Goal: Information Seeking & Learning: Find specific fact

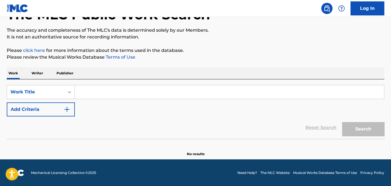
drag, startPoint x: 115, startPoint y: 84, endPoint x: 112, endPoint y: 89, distance: 5.7
click at [115, 84] on div "SearchWithCriteriab0943d70-675d-4059-8a8e-52441ee5c7dd Work Title Add Criteria …" at bounding box center [195, 110] width 377 height 60
click at [111, 90] on input "Search Form" at bounding box center [229, 91] width 309 height 13
paste input "Remember"
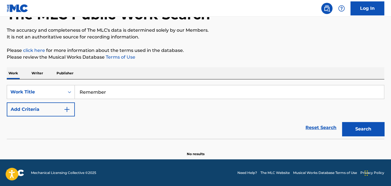
type input "Remember"
click at [51, 111] on button "Add Criteria" at bounding box center [41, 110] width 68 height 14
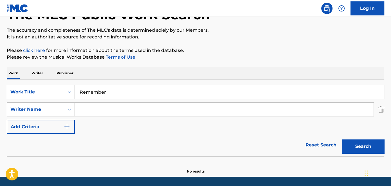
click at [97, 106] on input "Search Form" at bounding box center [224, 109] width 299 height 13
paste input "Remember"
drag, startPoint x: 112, startPoint y: 108, endPoint x: 54, endPoint y: 109, distance: 57.4
click at [54, 109] on div "SearchWithCriteriaaddffefd-3818-435b-9f1a-6424ba297596 Writer Name Remember" at bounding box center [195, 110] width 377 height 14
paste input "[PERSON_NAME]"
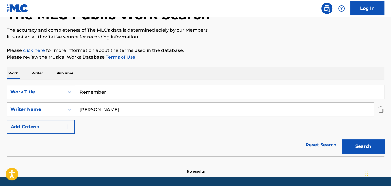
type input "[PERSON_NAME]"
click at [372, 149] on button "Search" at bounding box center [363, 147] width 42 height 14
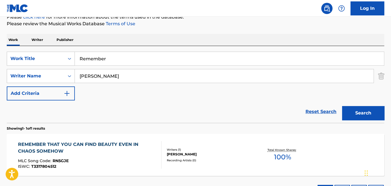
scroll to position [94, 0]
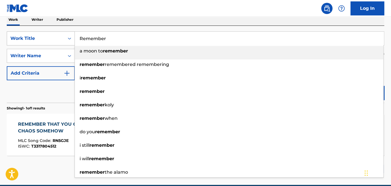
drag, startPoint x: 133, startPoint y: 40, endPoint x: 27, endPoint y: 40, distance: 105.7
click at [28, 40] on div "SearchWithCriteriab0943d70-675d-4059-8a8e-52441ee5c7dd Work Title Remember a mo…" at bounding box center [195, 38] width 377 height 14
paste input "Oh My Love"
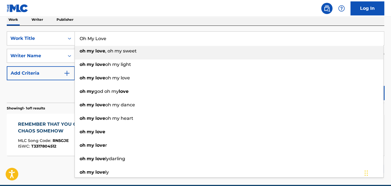
type input "Oh My Love"
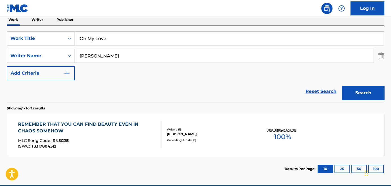
drag, startPoint x: 387, startPoint y: 66, endPoint x: 386, endPoint y: 69, distance: 3.0
click at [387, 66] on div "The MLC Public Work Search The accuracy and completeness of The MLC's data is d…" at bounding box center [195, 59] width 391 height 245
click at [368, 92] on button "Search" at bounding box center [363, 93] width 42 height 14
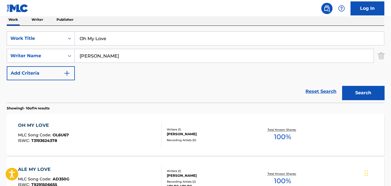
click at [193, 132] on div "[PERSON_NAME]" at bounding box center [209, 134] width 84 height 5
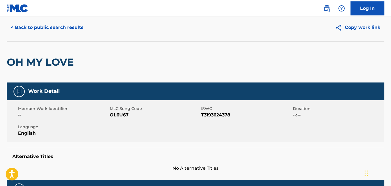
scroll to position [25, 0]
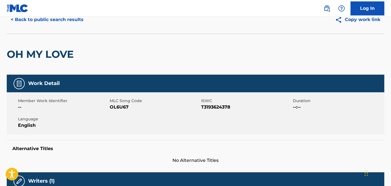
click at [116, 105] on span "OL6U67" at bounding box center [155, 107] width 90 height 7
click at [117, 104] on span "OL6U67" at bounding box center [155, 107] width 90 height 7
copy span "OL6U67"
click at [212, 106] on span "T3193624378" at bounding box center [246, 107] width 90 height 7
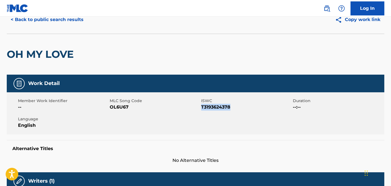
copy span "T3193624378"
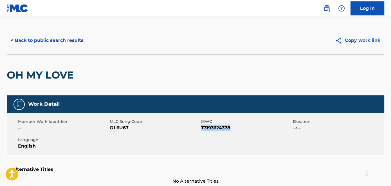
scroll to position [0, 0]
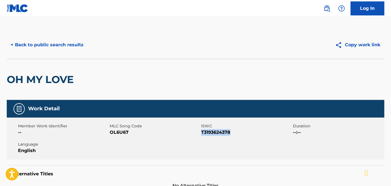
click at [60, 44] on button "< Back to public search results" at bounding box center [47, 45] width 81 height 14
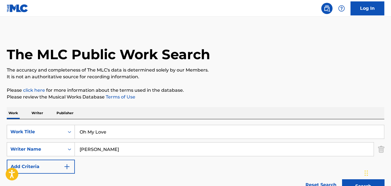
scroll to position [94, 0]
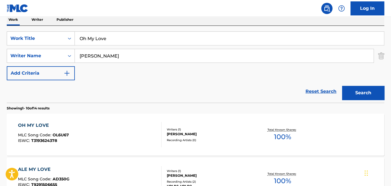
drag, startPoint x: 124, startPoint y: 39, endPoint x: 121, endPoint y: 49, distance: 10.2
click at [35, 38] on div "SearchWithCriteriab0943d70-675d-4059-8a8e-52441ee5c7dd Work Title Oh My Love" at bounding box center [195, 38] width 377 height 14
paste input "I Wanna Know"
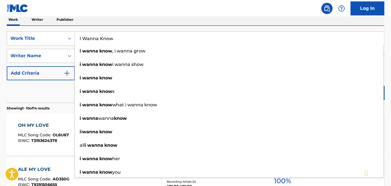
type input "I Wanna Know"
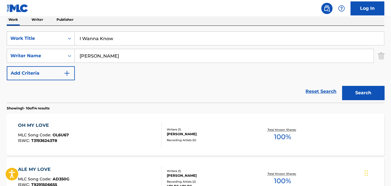
click at [375, 90] on button "Search" at bounding box center [363, 93] width 42 height 14
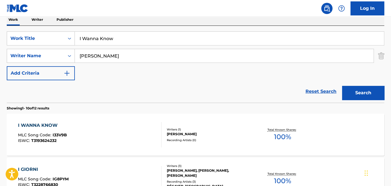
click at [62, 133] on span "I33V9B" at bounding box center [60, 135] width 14 height 5
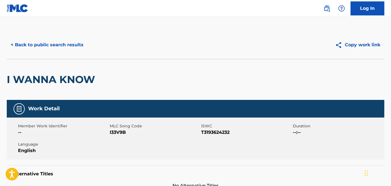
click at [118, 132] on span "I33V9B" at bounding box center [155, 132] width 90 height 7
copy span "I33V9B"
click at [218, 133] on span "T3193624232" at bounding box center [246, 132] width 90 height 7
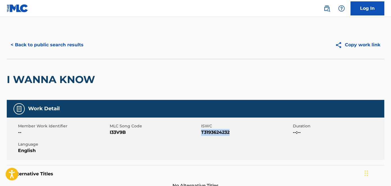
copy span "T3193624232"
click at [58, 46] on button "< Back to public search results" at bounding box center [47, 45] width 81 height 14
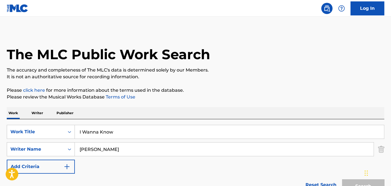
scroll to position [94, 0]
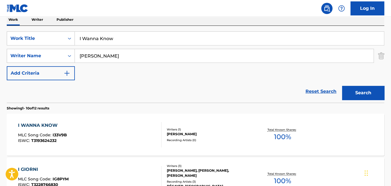
drag, startPoint x: 114, startPoint y: 36, endPoint x: 0, endPoint y: 38, distance: 114.2
paste input "All I Want Is You"
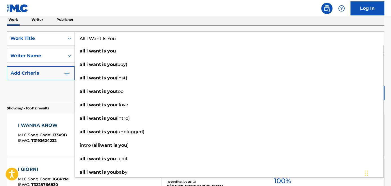
type input "All I Want Is You"
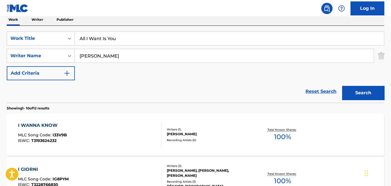
click at [369, 92] on button "Search" at bounding box center [363, 93] width 42 height 14
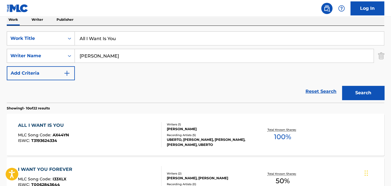
click at [82, 130] on div "ALL I WANT IS YOU MLC Song Code : AX44YN ISWC : T3193624334" at bounding box center [89, 134] width 143 height 25
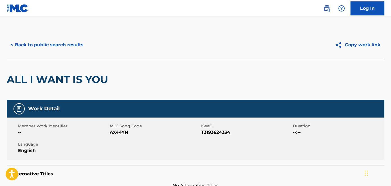
click at [117, 130] on span "AX44YN" at bounding box center [155, 132] width 90 height 7
copy span "AX44YN"
click at [211, 133] on span "T3193624334" at bounding box center [246, 132] width 90 height 7
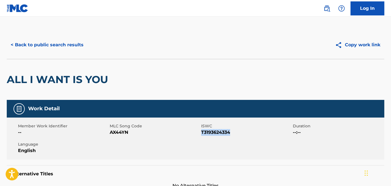
copy span "T3193624334"
click at [55, 39] on button "< Back to public search results" at bounding box center [47, 45] width 81 height 14
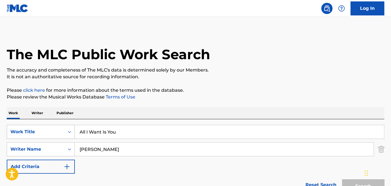
scroll to position [94, 0]
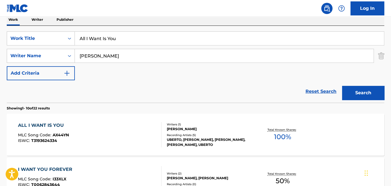
click at [120, 39] on input "All I Want Is You" at bounding box center [229, 38] width 309 height 13
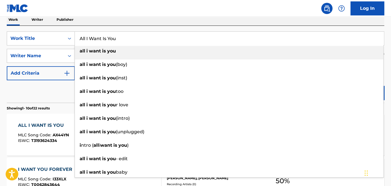
paste input "Until It's Over"
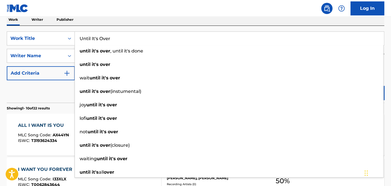
type input "Until It's Over"
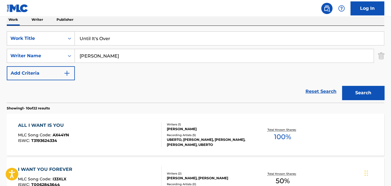
click at [372, 89] on button "Search" at bounding box center [363, 93] width 42 height 14
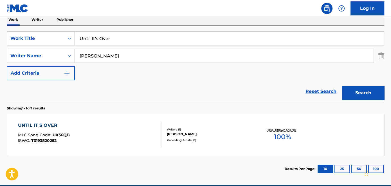
click at [132, 132] on div "UNTIL IT S OVER MLC Song Code : UX36QB ISWC : T3193820252" at bounding box center [89, 134] width 143 height 25
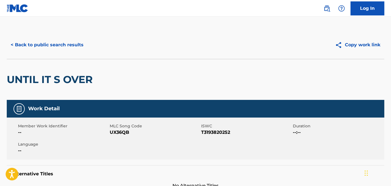
click at [112, 130] on span "UX36QB" at bounding box center [155, 132] width 90 height 7
copy span "UX36QB"
click at [223, 134] on span "T3193820252" at bounding box center [246, 132] width 90 height 7
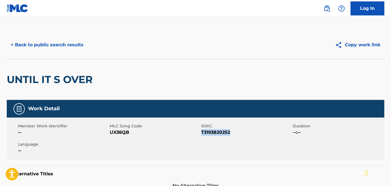
copy span "T3193820252"
click at [56, 46] on button "< Back to public search results" at bounding box center [47, 45] width 81 height 14
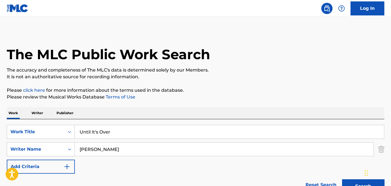
scroll to position [87, 0]
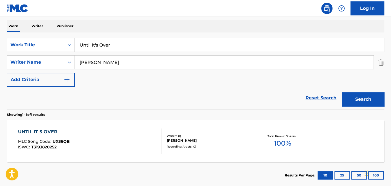
drag, startPoint x: 134, startPoint y: 43, endPoint x: 44, endPoint y: 46, distance: 90.6
click at [46, 46] on div "SearchWithCriteriab0943d70-675d-4059-8a8e-52441ee5c7dd Work Title Until It's Ov…" at bounding box center [195, 45] width 377 height 14
paste input "Into the Fall"
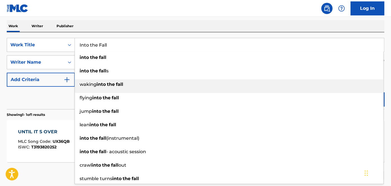
type input "Into the Fall"
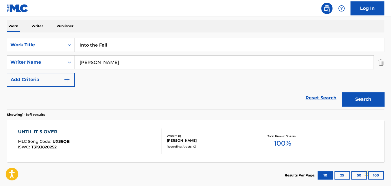
click at [387, 83] on div "The MLC Public Work Search The accuracy and completeness of The MLC's data is d…" at bounding box center [195, 66] width 391 height 245
click at [370, 98] on button "Search" at bounding box center [363, 100] width 42 height 14
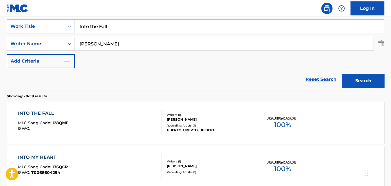
scroll to position [113, 0]
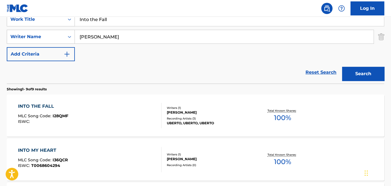
click at [98, 116] on div "INTO THE FALL MLC Song Code : I28QMF ISWC :" at bounding box center [89, 115] width 143 height 25
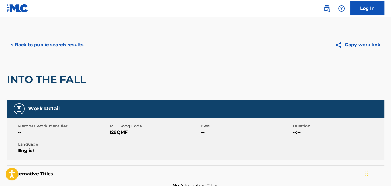
click at [119, 130] on span "I28QMF" at bounding box center [155, 132] width 90 height 7
click at [119, 132] on span "I28QMF" at bounding box center [155, 132] width 90 height 7
copy span "I28QMF"
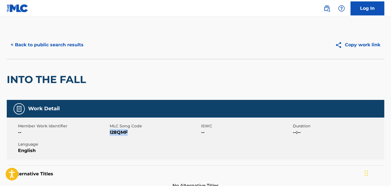
click at [55, 45] on button "< Back to public search results" at bounding box center [47, 45] width 81 height 14
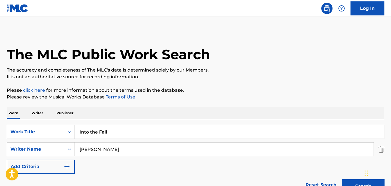
scroll to position [113, 0]
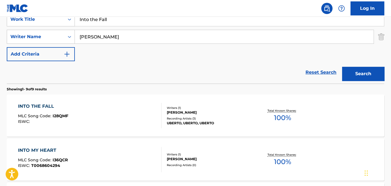
drag, startPoint x: 134, startPoint y: 21, endPoint x: 4, endPoint y: 20, distance: 129.9
paste input "[PERSON_NAME]"
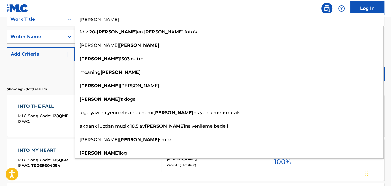
type input "[PERSON_NAME]"
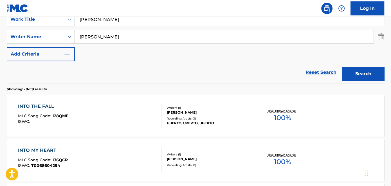
click at [372, 73] on button "Search" at bounding box center [363, 74] width 42 height 14
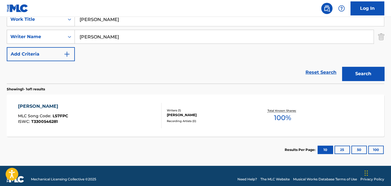
click at [127, 113] on div "[PERSON_NAME] MLC Song Code : LS7FPC ISWC : T3300546281" at bounding box center [89, 115] width 143 height 25
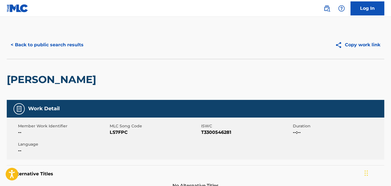
click at [120, 134] on span "LS7FPC" at bounding box center [155, 132] width 90 height 7
copy span "LS7FPC"
click at [218, 132] on span "T3300546281" at bounding box center [246, 132] width 90 height 7
click at [218, 131] on span "T3300546281" at bounding box center [246, 132] width 90 height 7
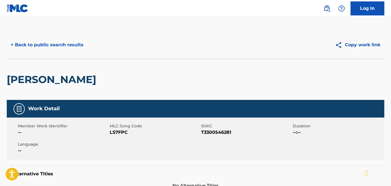
click at [218, 132] on span "T3300546281" at bounding box center [246, 132] width 90 height 7
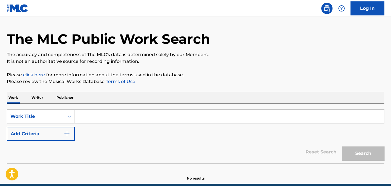
scroll to position [40, 0]
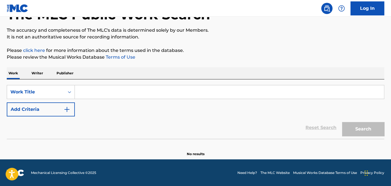
click at [99, 89] on input "Search Form" at bounding box center [229, 91] width 309 height 13
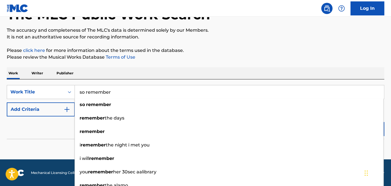
type input "so remember"
drag, startPoint x: 217, startPoint y: 67, endPoint x: 253, endPoint y: 85, distance: 41.0
click at [217, 66] on div "The MLC Public Work Search The accuracy and completeness of The MLC's data is d…" at bounding box center [195, 74] width 391 height 166
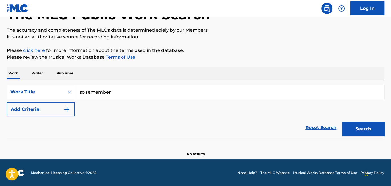
click at [375, 132] on button "Search" at bounding box center [363, 129] width 42 height 14
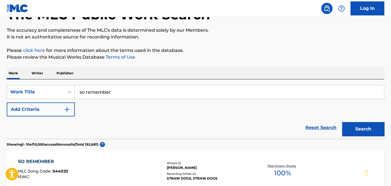
click at [167, 166] on div "[PERSON_NAME]" at bounding box center [209, 168] width 84 height 5
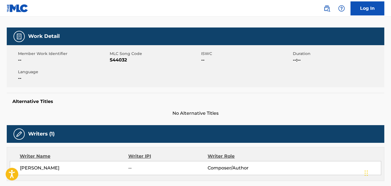
scroll to position [76, 0]
